Goal: Transaction & Acquisition: Purchase product/service

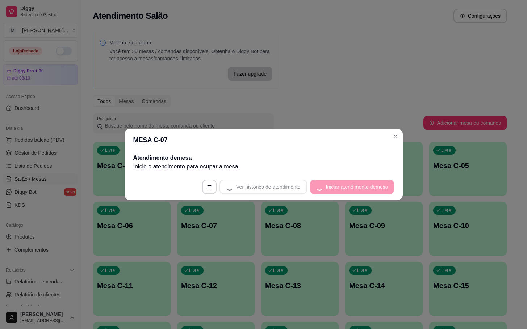
scroll to position [109, 0]
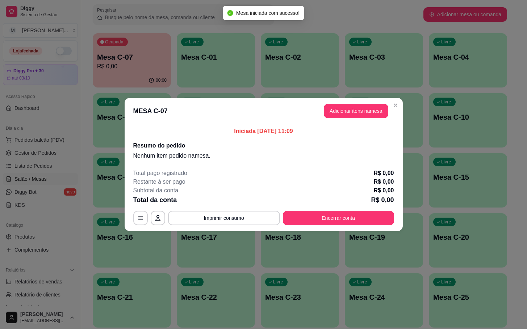
click at [370, 117] on button "Adicionar itens na mesa" at bounding box center [356, 111] width 64 height 14
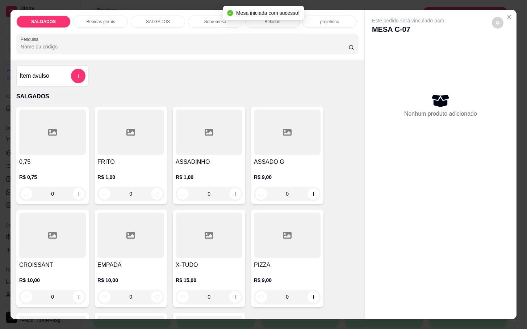
click at [143, 149] on div at bounding box center [130, 132] width 67 height 45
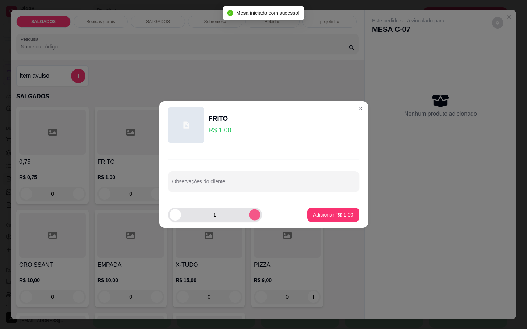
click at [249, 219] on button "increase-product-quantity" at bounding box center [254, 214] width 11 height 11
click at [249, 219] on button "increase-product-quantity" at bounding box center [255, 215] width 12 height 12
type input "4"
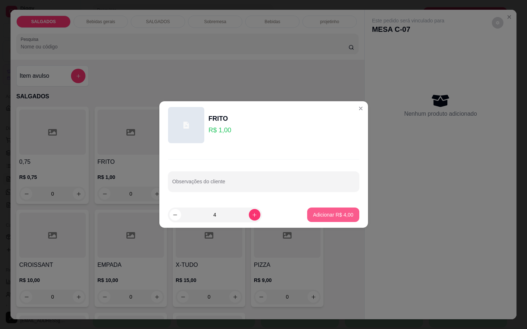
click at [331, 214] on p "Adicionar R$ 4,00" at bounding box center [333, 214] width 40 height 7
type input "4"
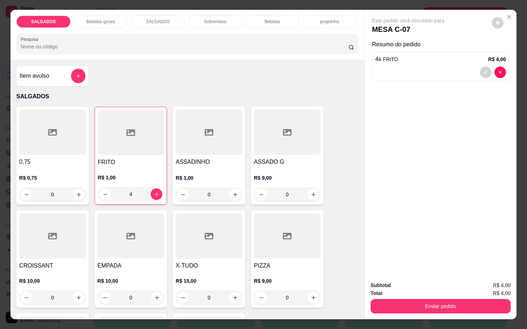
click at [296, 123] on div at bounding box center [287, 132] width 67 height 45
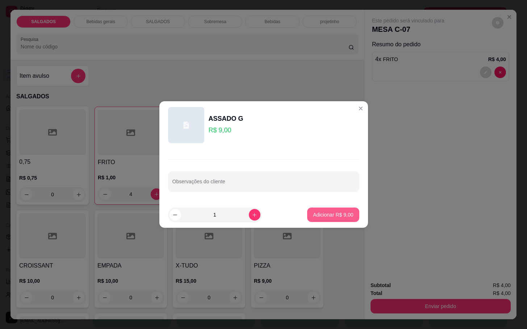
click at [337, 220] on button "Adicionar R$ 9,00" at bounding box center [333, 215] width 52 height 14
type input "1"
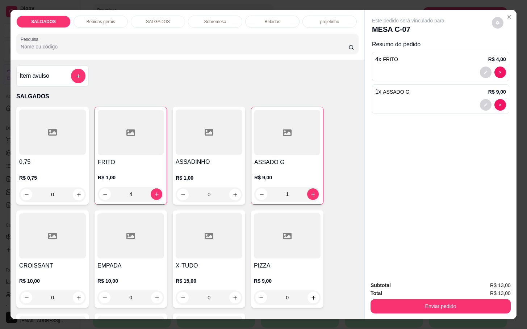
click at [279, 19] on div "Bebidas" at bounding box center [272, 22] width 54 height 12
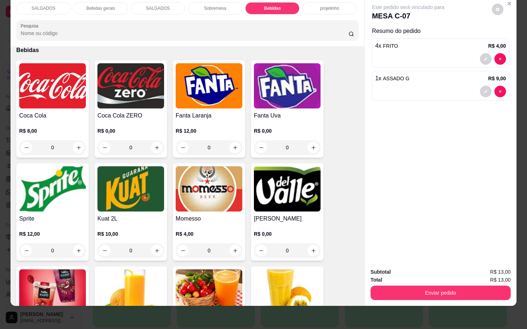
scroll to position [1407, 0]
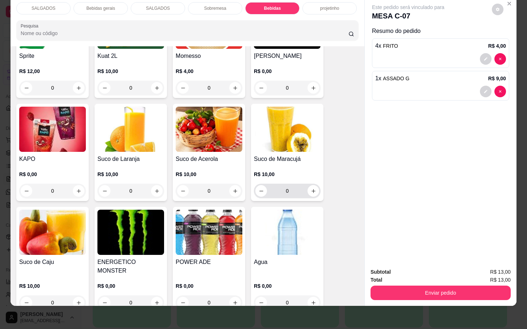
click at [311, 189] on icon "increase-product-quantity" at bounding box center [313, 191] width 5 height 5
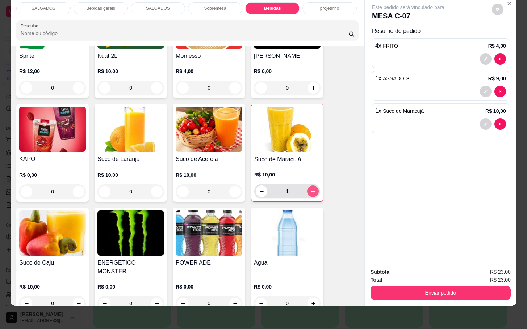
click at [310, 189] on icon "increase-product-quantity" at bounding box center [312, 191] width 5 height 5
type input "2"
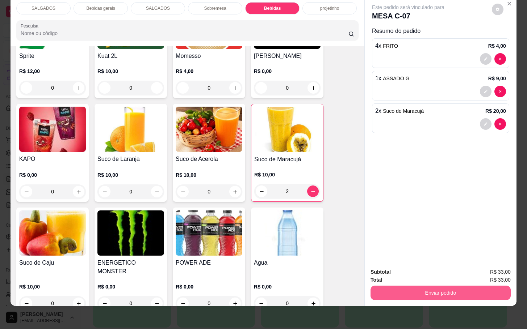
click at [410, 289] on button "Enviar pedido" at bounding box center [440, 293] width 140 height 14
click at [496, 267] on button "Enviar pedido" at bounding box center [490, 268] width 41 height 14
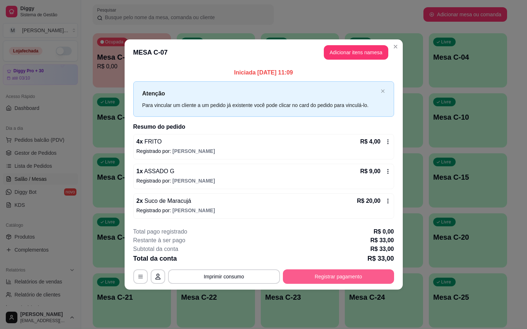
click at [340, 275] on button "Registrar pagamento" at bounding box center [338, 277] width 111 height 14
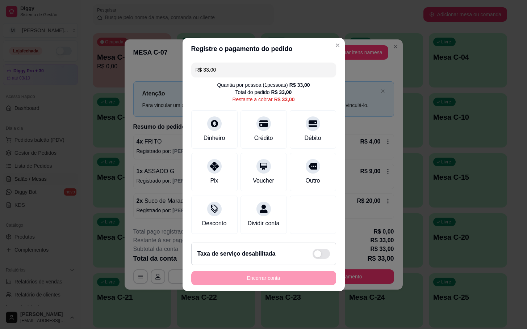
click at [328, 162] on div "R$ 33,00 Quantia por pessoa ( 1 pessoas) R$ 33,00 Total do pedido R$ 33,00 Rest…" at bounding box center [263, 148] width 162 height 177
click at [319, 156] on div "Outro" at bounding box center [312, 171] width 51 height 42
type input "R$ 0,00"
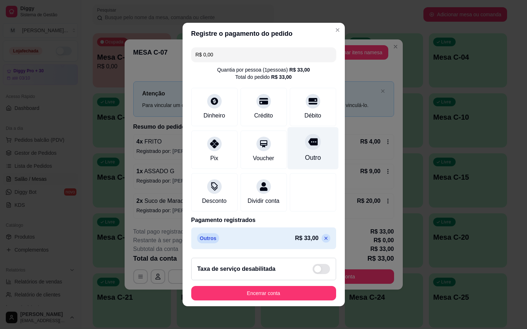
click at [297, 148] on div "Outro" at bounding box center [312, 148] width 51 height 42
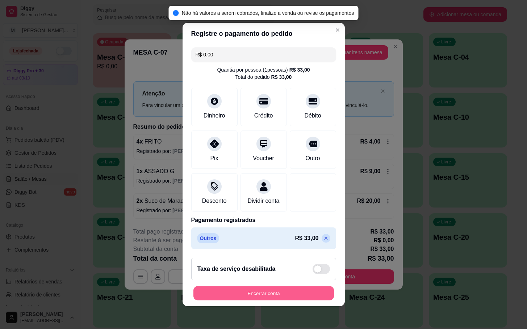
click at [281, 301] on button "Encerrar conta" at bounding box center [263, 294] width 140 height 14
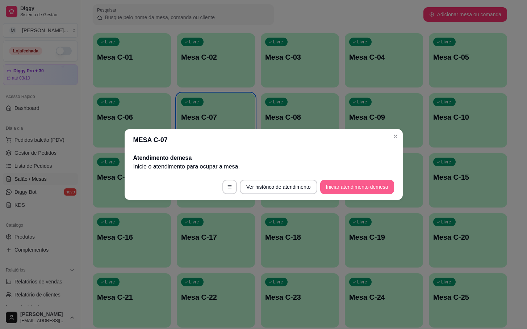
click at [385, 185] on button "Iniciar atendimento de mesa" at bounding box center [357, 187] width 74 height 14
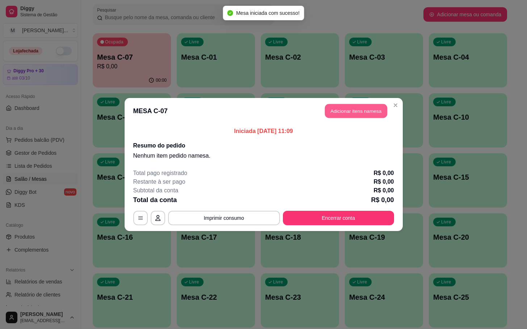
click at [372, 109] on button "Adicionar itens na mesa" at bounding box center [356, 111] width 62 height 14
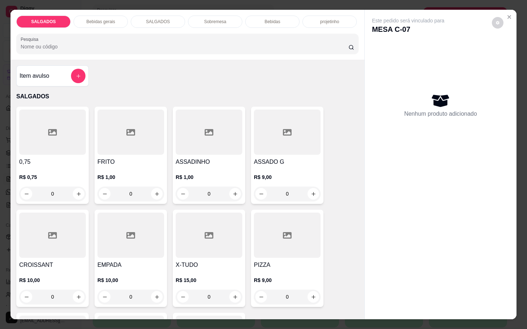
click at [150, 122] on div at bounding box center [130, 132] width 67 height 45
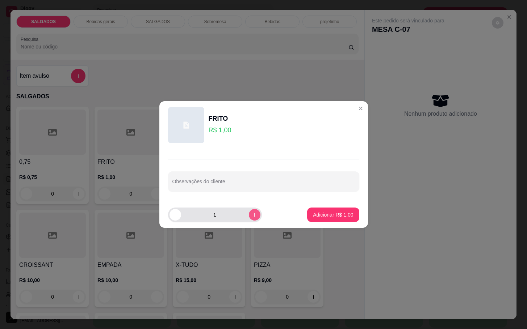
click at [252, 217] on icon "increase-product-quantity" at bounding box center [254, 215] width 5 height 5
click at [252, 216] on icon "increase-product-quantity" at bounding box center [254, 215] width 5 height 5
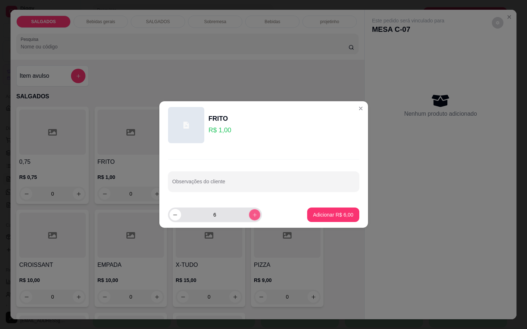
click at [252, 216] on icon "increase-product-quantity" at bounding box center [254, 215] width 5 height 5
click at [179, 214] on button "decrease-product-quantity" at bounding box center [174, 214] width 11 height 11
type input "6"
click at [322, 218] on p "Adicionar R$ 6,00" at bounding box center [333, 214] width 40 height 7
type input "6"
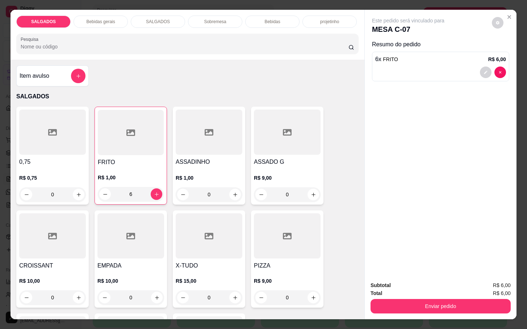
click at [121, 19] on div "Bebidas gerais" at bounding box center [100, 22] width 54 height 12
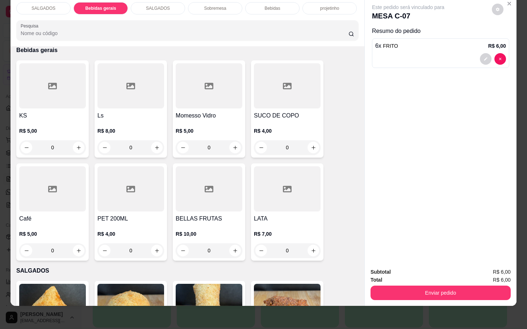
click at [262, 102] on div "SUCO DE COPO R$ 4,00 0" at bounding box center [287, 108] width 72 height 97
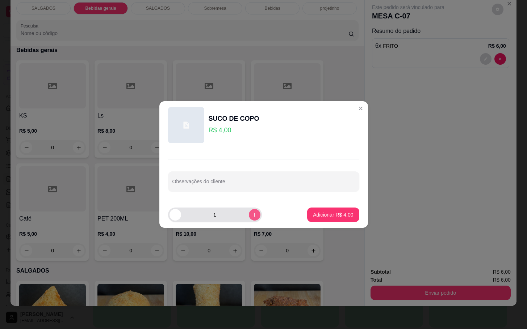
click at [252, 216] on icon "increase-product-quantity" at bounding box center [254, 215] width 5 height 5
type input "2"
click at [320, 217] on p "Adicionar R$ 8,00" at bounding box center [333, 214] width 39 height 7
type input "2"
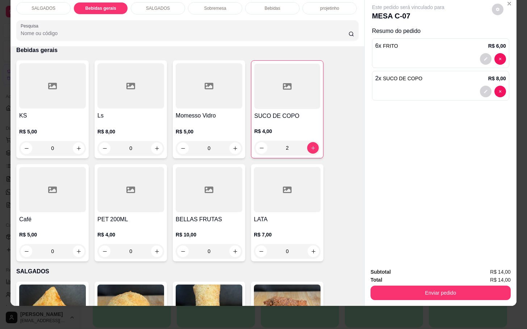
click at [262, 5] on div "Bebidas" at bounding box center [272, 8] width 54 height 12
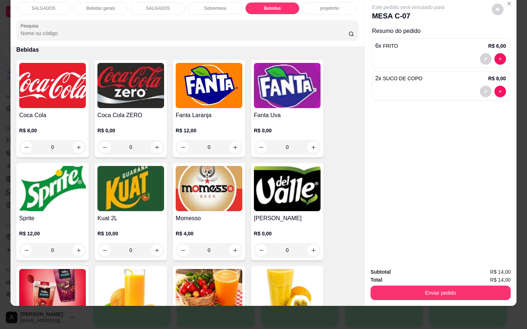
scroll to position [1408, 0]
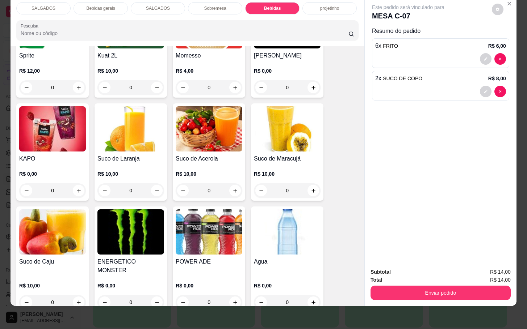
click at [303, 225] on img at bounding box center [287, 232] width 67 height 45
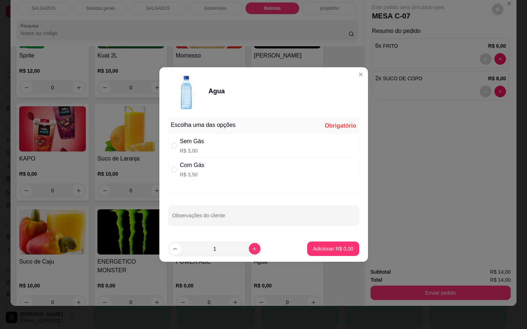
click at [352, 252] on footer "1 Adicionar R$ 0,00" at bounding box center [263, 249] width 209 height 26
click at [273, 140] on div "Sem Gás R$ 3,00" at bounding box center [263, 146] width 191 height 24
click at [279, 172] on div "Com Gás R$ 3,50" at bounding box center [263, 170] width 191 height 24
radio input "false"
radio input "true"
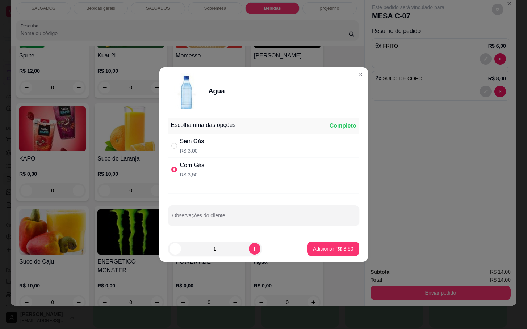
click at [328, 259] on footer "1 Adicionar R$ 3,50" at bounding box center [263, 249] width 209 height 26
click at [330, 254] on button "Adicionar R$ 3,50" at bounding box center [333, 249] width 52 height 14
type input "1"
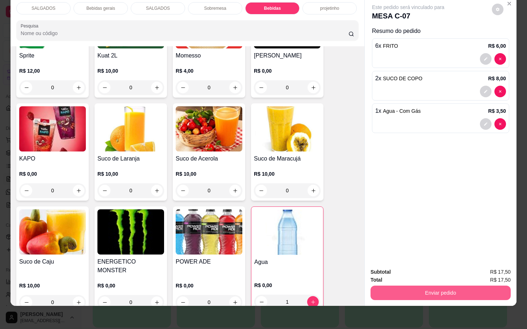
click at [399, 290] on button "Enviar pedido" at bounding box center [440, 293] width 140 height 14
click at [481, 269] on button "Enviar pedido" at bounding box center [491, 267] width 40 height 13
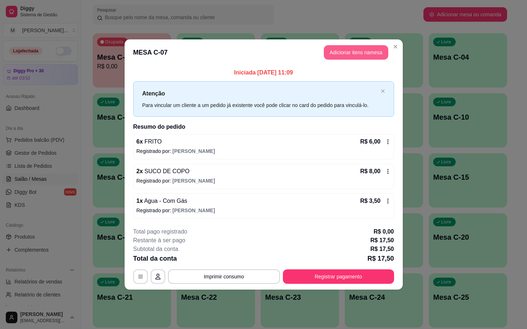
click at [360, 48] on button "Adicionar itens na mesa" at bounding box center [356, 52] width 64 height 14
click at [365, 51] on div "Este pedido será vinculado para MESA C-07 Nenhum produto adicionado" at bounding box center [441, 165] width 153 height 312
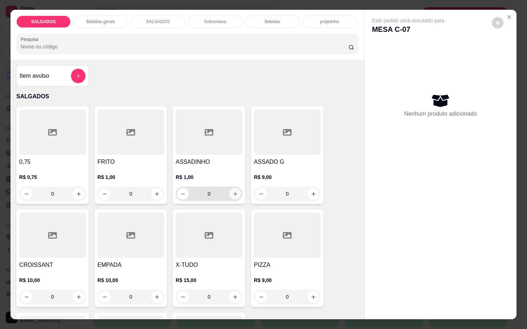
click at [232, 192] on icon "increase-product-quantity" at bounding box center [234, 194] width 5 height 5
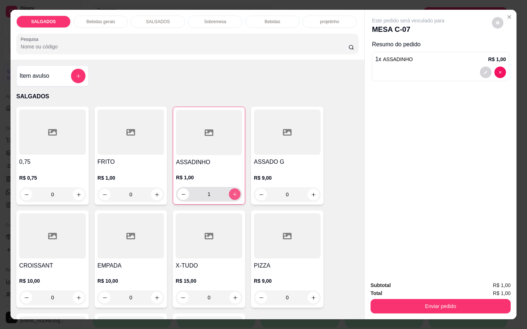
click at [232, 192] on icon "increase-product-quantity" at bounding box center [234, 194] width 5 height 5
type input "4"
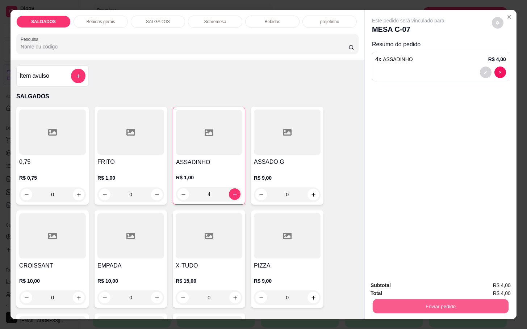
click at [412, 304] on button "Enviar pedido" at bounding box center [441, 306] width 136 height 14
click at [497, 287] on button "Enviar pedido" at bounding box center [490, 285] width 41 height 14
